Goal: Information Seeking & Learning: Learn about a topic

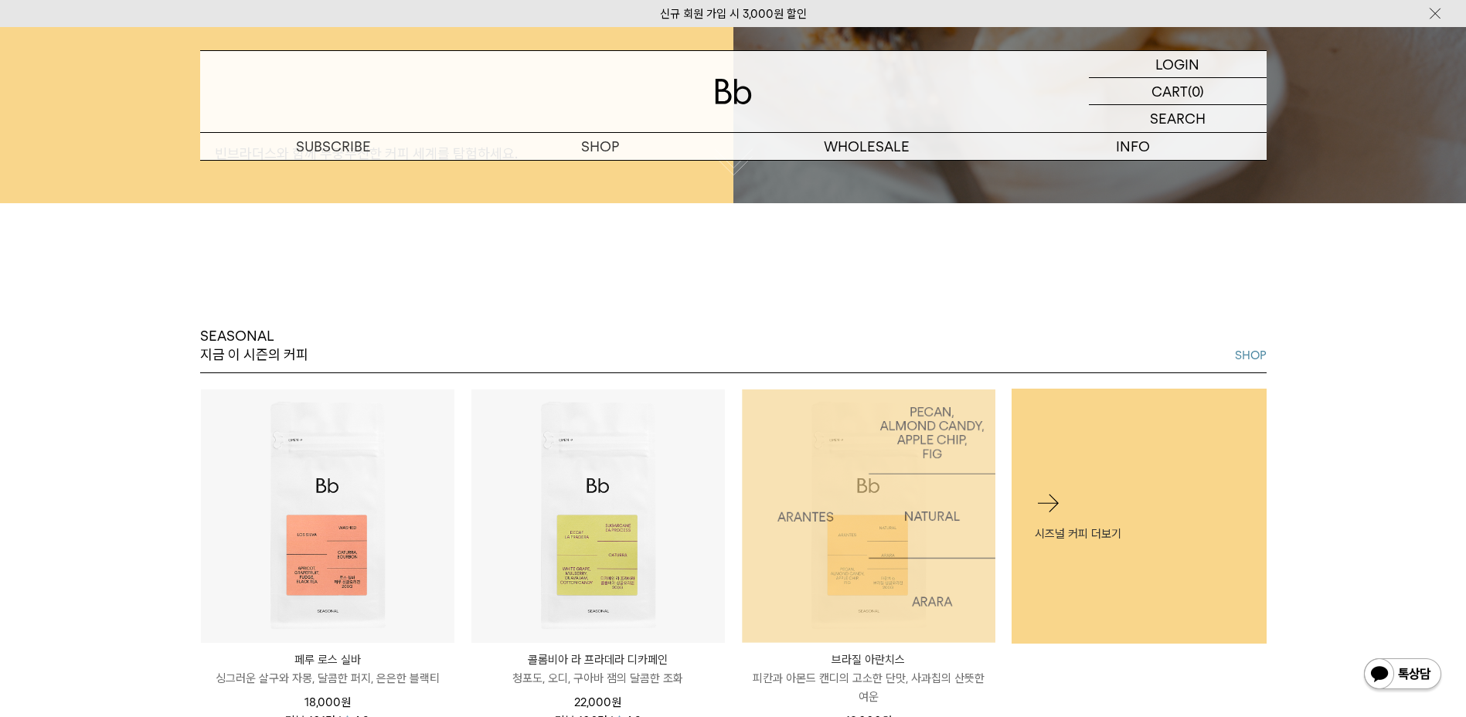
scroll to position [77, 0]
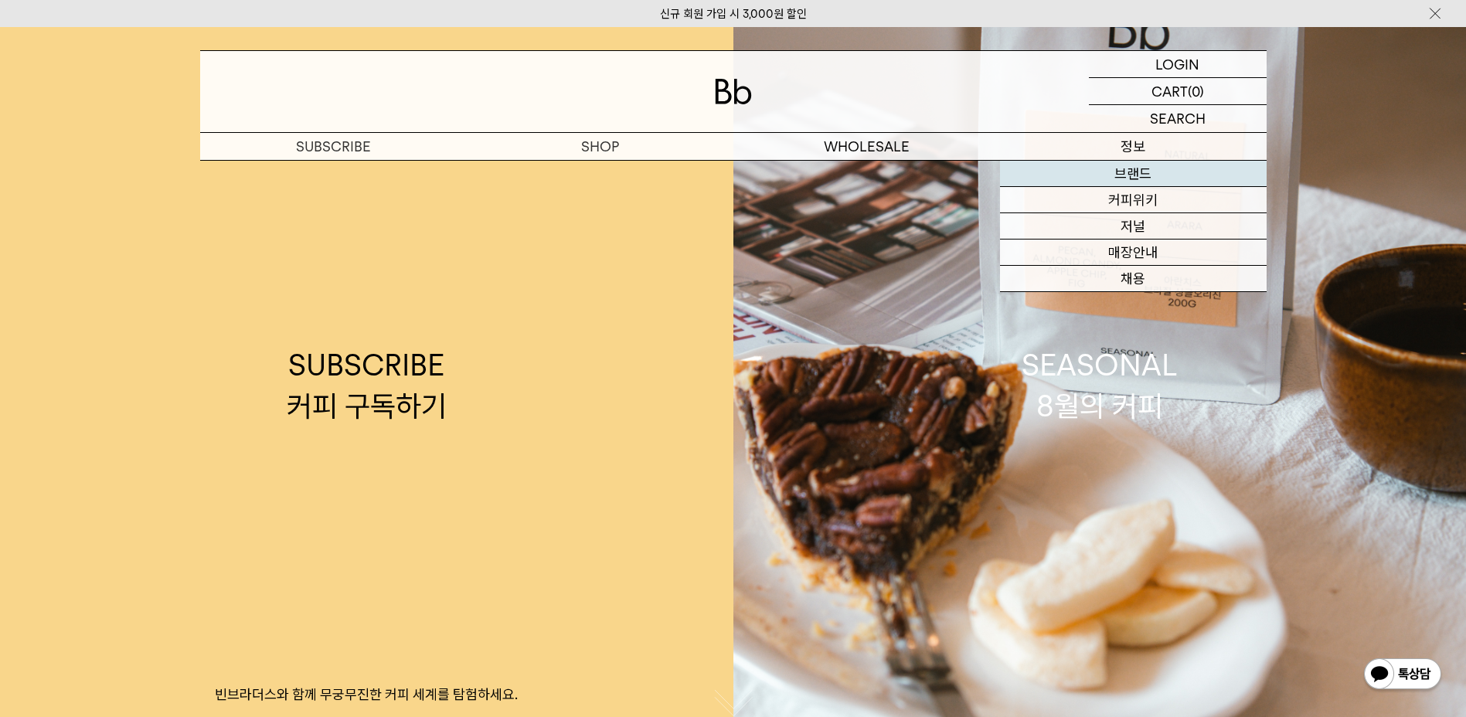
click at [1175, 168] on link "브랜드" at bounding box center [1133, 174] width 267 height 26
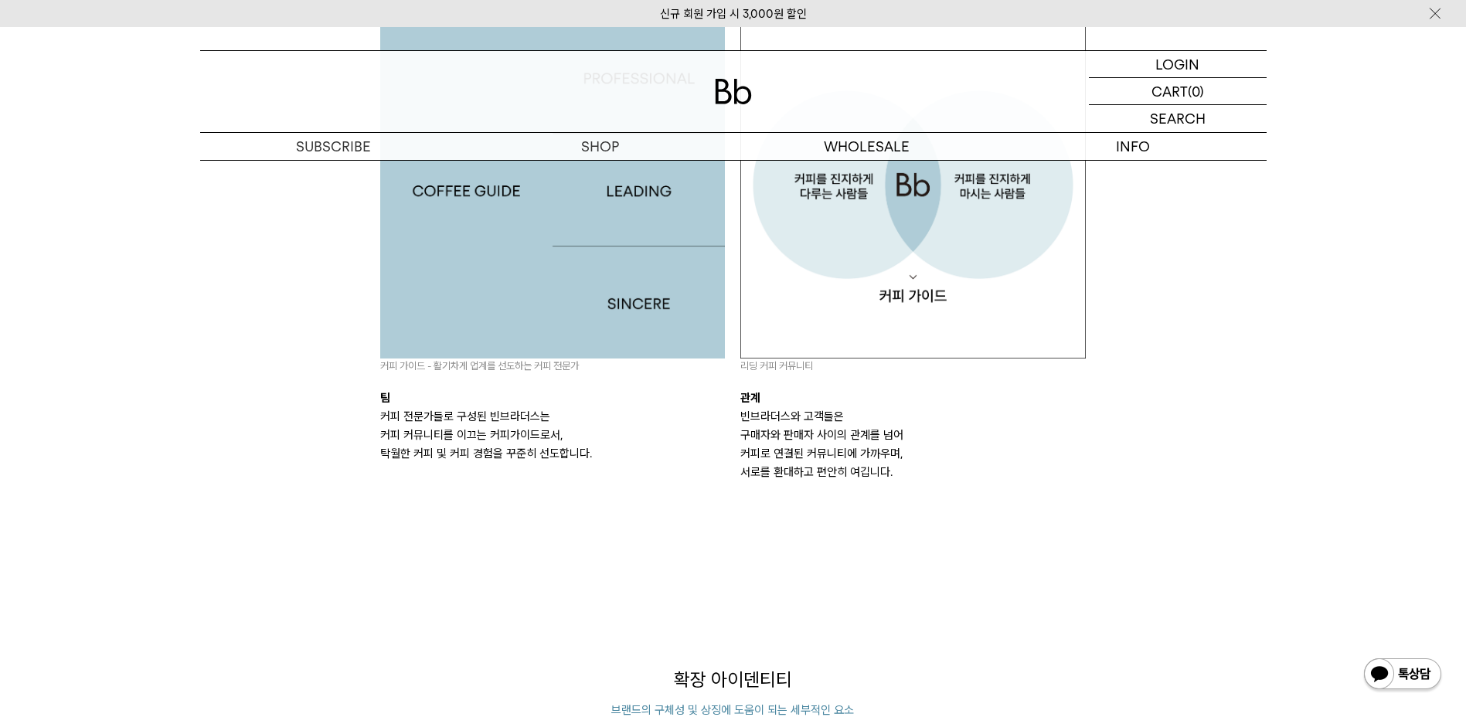
scroll to position [1778, 0]
